Goal: Task Accomplishment & Management: Manage account settings

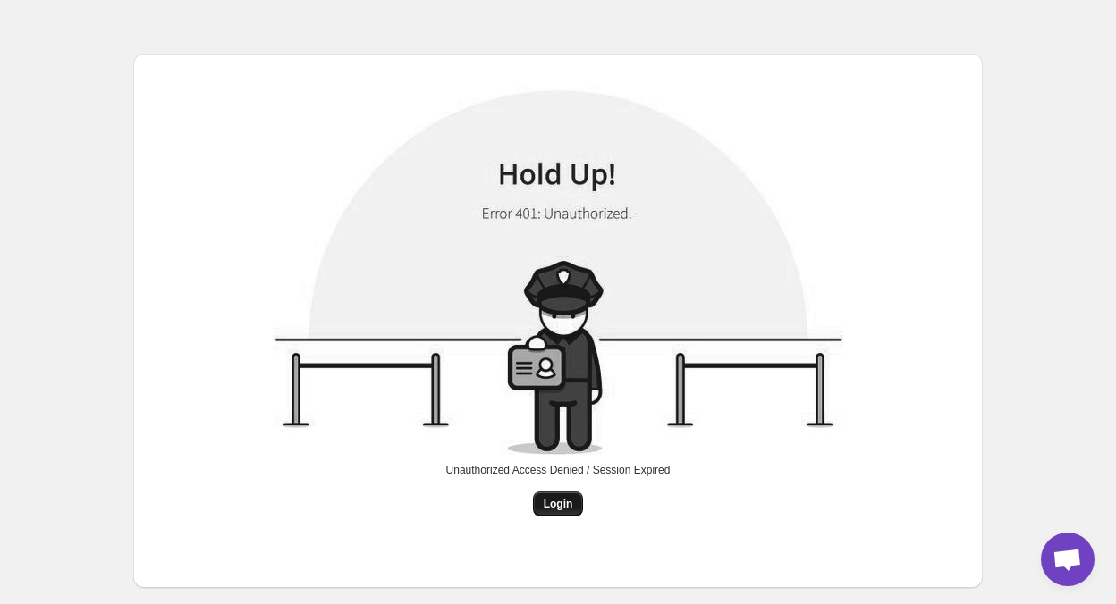
click at [569, 515] on button "Login" at bounding box center [558, 504] width 51 height 25
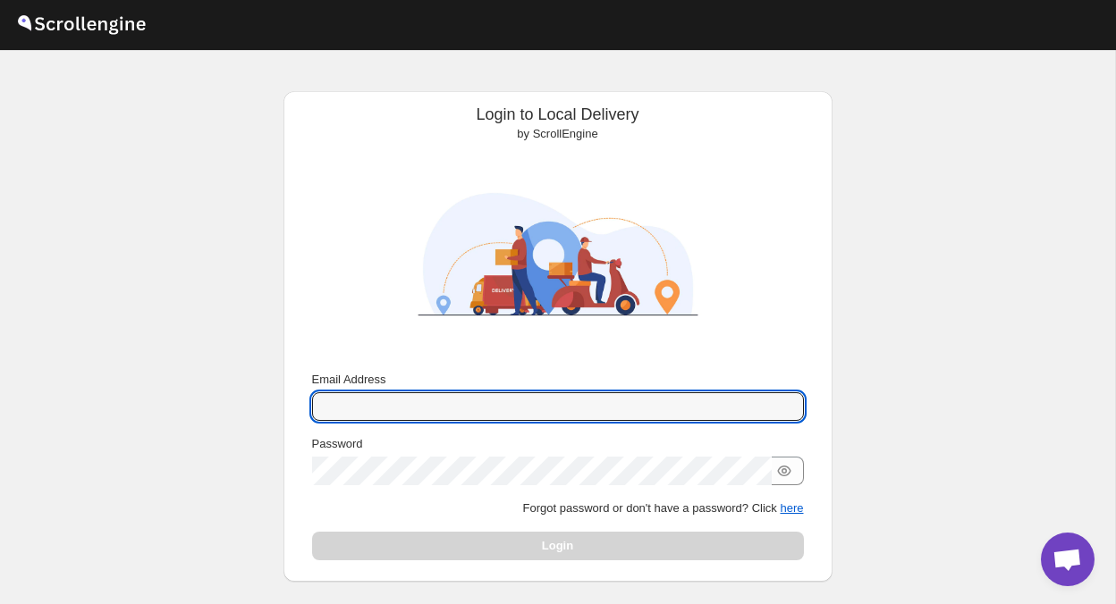
scroll to position [31, 0]
paste input "[EMAIL_ADDRESS][DOMAIN_NAME]"
type input "[EMAIL_ADDRESS][DOMAIN_NAME]"
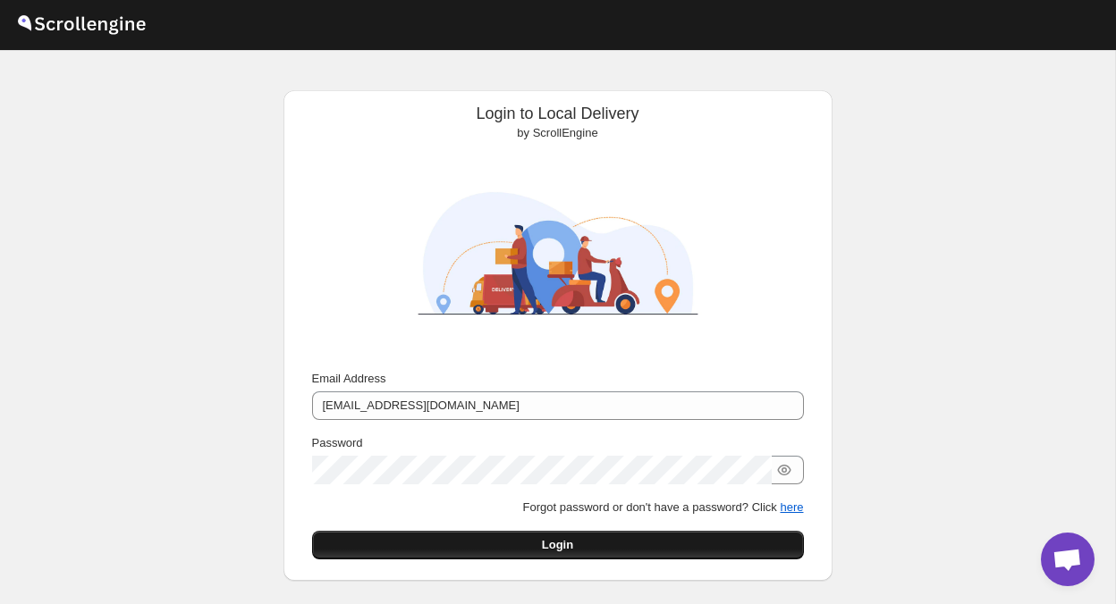
click at [526, 535] on button "Login" at bounding box center [558, 545] width 492 height 29
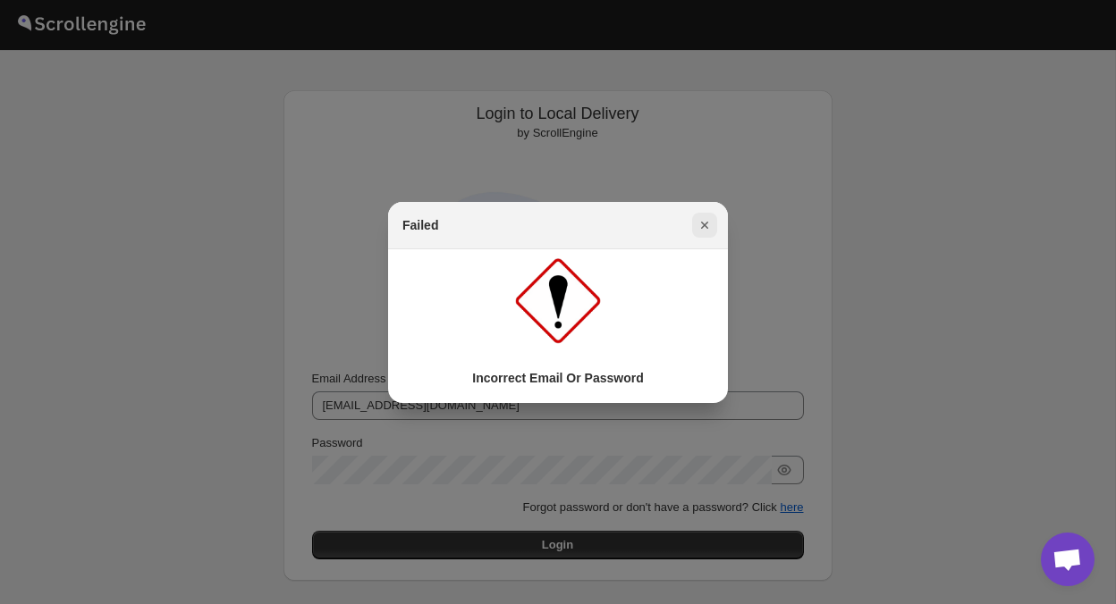
click at [706, 218] on icon "Close" at bounding box center [704, 225] width 18 height 18
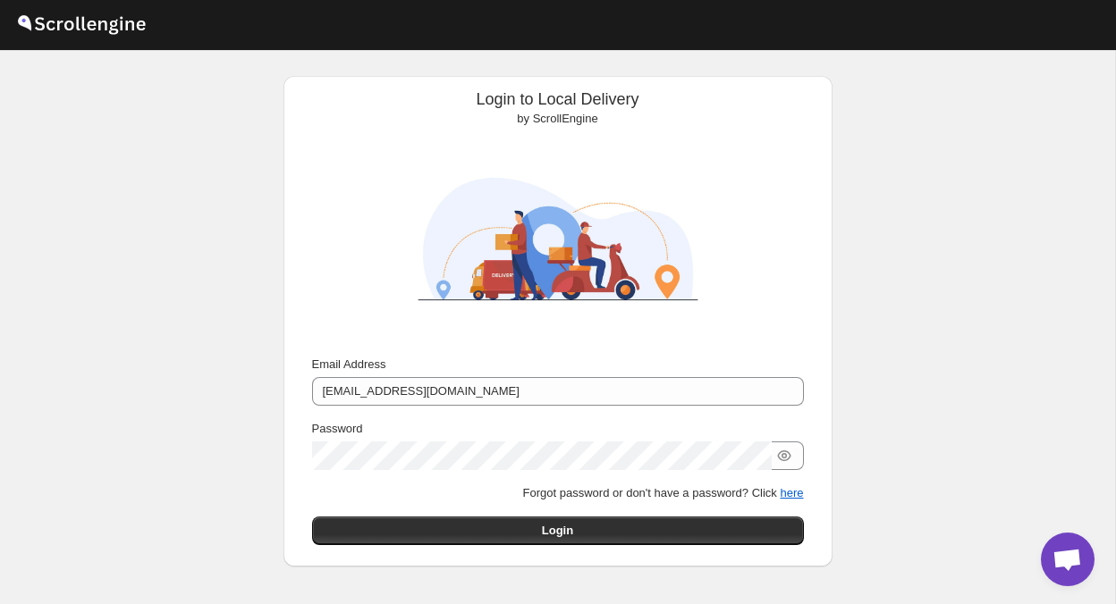
scroll to position [52, 0]
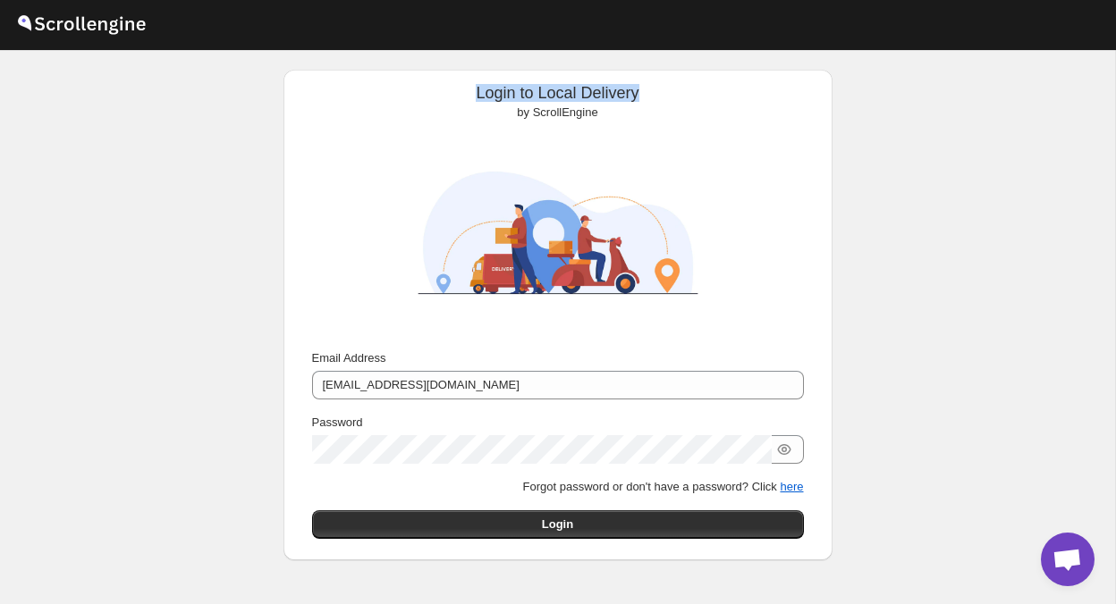
drag, startPoint x: 472, startPoint y: 89, endPoint x: 700, endPoint y: 89, distance: 228.0
click at [700, 89] on div "Login to Local Delivery by ScrollEngine" at bounding box center [558, 103] width 520 height 38
click at [565, 105] on span "by ScrollEngine" at bounding box center [557, 111] width 80 height 13
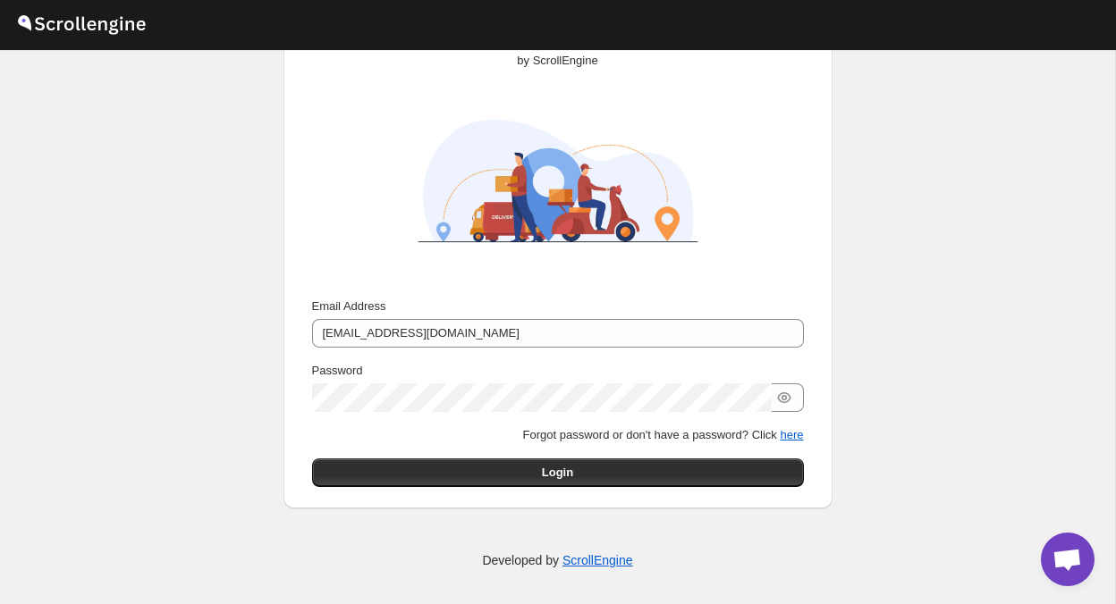
scroll to position [103, 0]
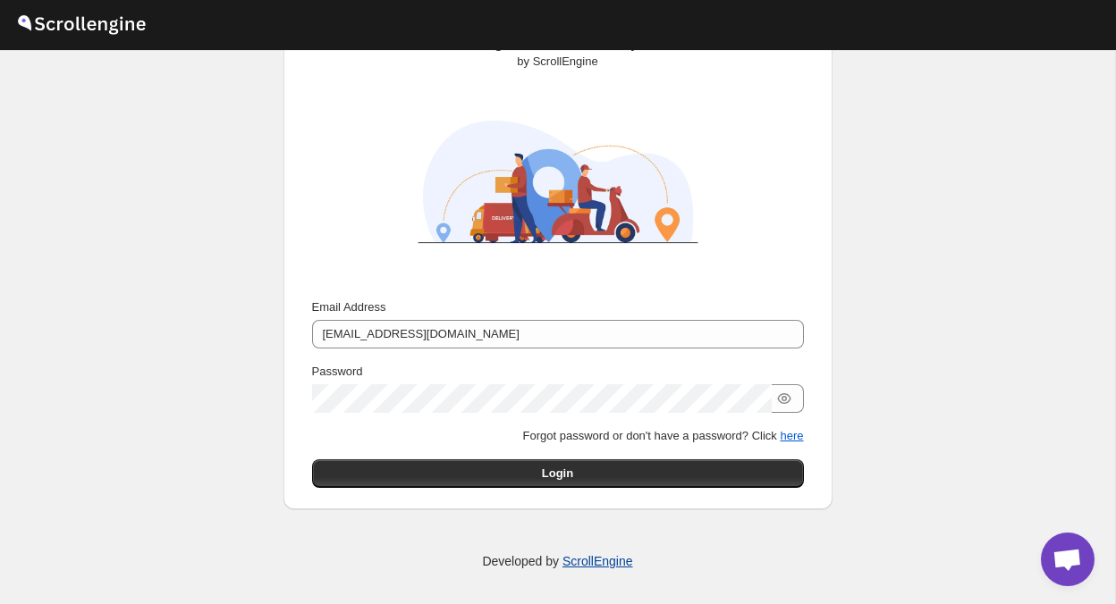
click at [616, 556] on link "ScrollEngine" at bounding box center [597, 561] width 71 height 14
